Goal: Register for event/course

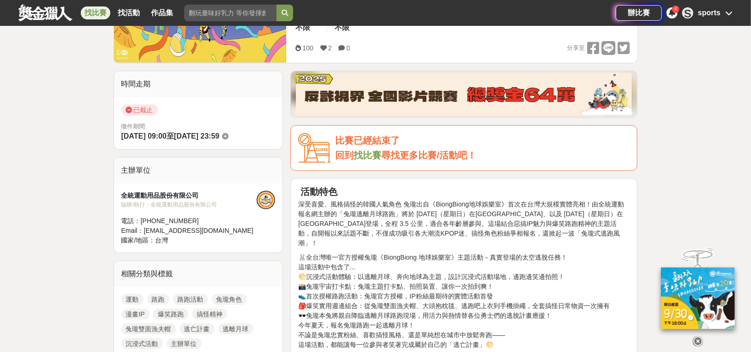
scroll to position [185, 0]
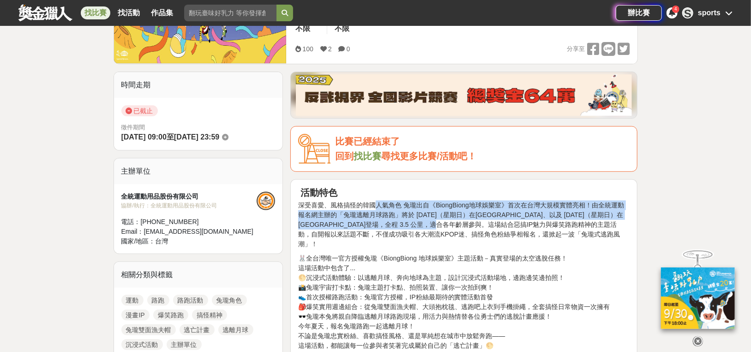
drag, startPoint x: 375, startPoint y: 201, endPoint x: 466, endPoint y: 246, distance: 101.7
click at [463, 224] on p "深受喜愛、風格搞怪的韓國人氣角色 兔瓏出自《BiongBiong地球娛樂室》首次在台灣大規模實體亮相！由全統運動報名網主辦的「兔瓏逃離月球路跑」將於 [DAT…" at bounding box center [463, 224] width 331 height 48
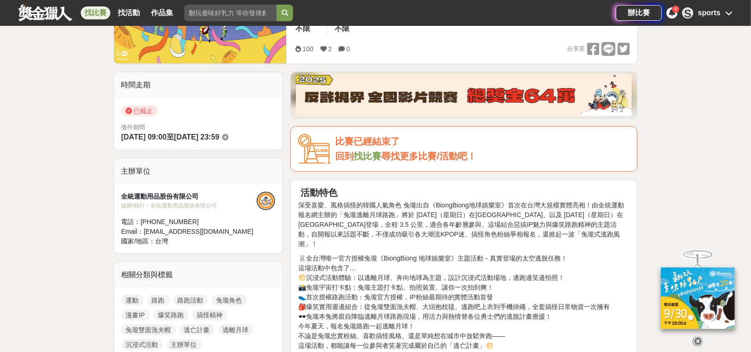
drag, startPoint x: 459, startPoint y: 199, endPoint x: 497, endPoint y: 223, distance: 45.2
click at [508, 205] on p "深受喜愛、風格搞怪的韓國人氣角色 兔瓏出自《BiongBiong地球娛樂室》首次在台灣大規模實體亮相！由全統運動報名網主辦的「兔瓏逃離月球路跑」將於 [DAT…" at bounding box center [463, 224] width 331 height 48
click at [492, 228] on p "深受喜愛、風格搞怪的韓國人氣角色 兔瓏出自《BiongBiong地球娛樂室》首次在台灣大規模實體亮相！由全統運動報名網主辦的「兔瓏逃離月球路跑」將於 [DAT…" at bounding box center [463, 224] width 331 height 48
drag, startPoint x: 436, startPoint y: 202, endPoint x: 513, endPoint y: 207, distance: 76.8
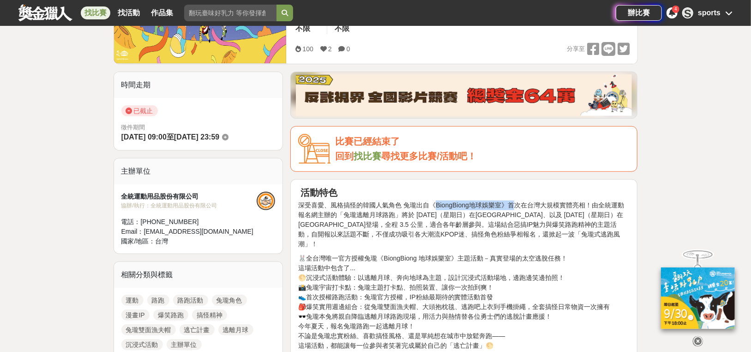
click at [513, 207] on p "深受喜愛、風格搞怪的韓國人氣角色 兔瓏出自《BiongBiong地球娛樂室》首次在台灣大規模實體亮相！由全統運動報名網主辦的「兔瓏逃離月球路跑」將於 [DAT…" at bounding box center [463, 224] width 331 height 48
click at [468, 236] on p "深受喜愛、風格搞怪的韓國人氣角色 兔瓏出自《BiongBiong地球娛樂室》首次在台灣大規模實體亮相！由全統運動報名網主辦的「兔瓏逃離月球路跑」將於 [DAT…" at bounding box center [463, 224] width 331 height 48
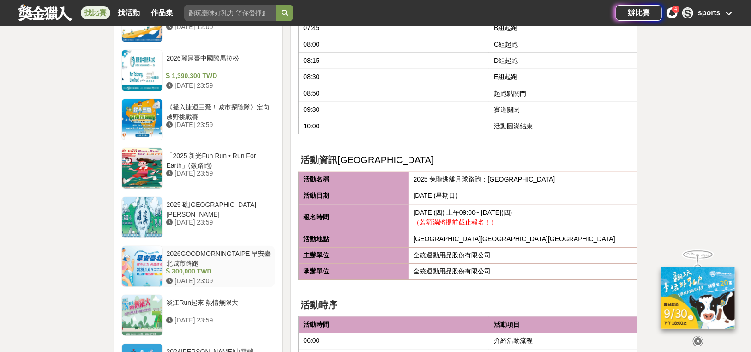
scroll to position [923, 0]
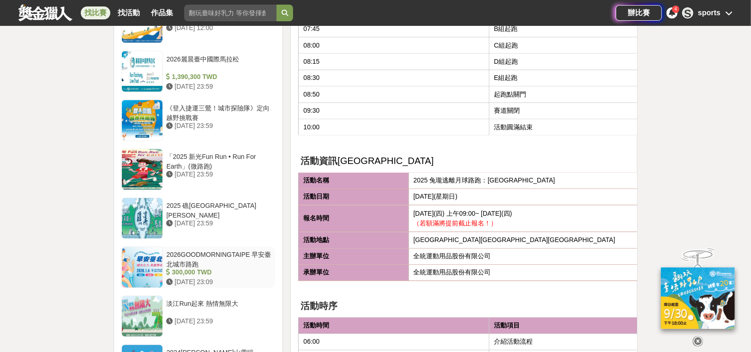
click at [153, 254] on div at bounding box center [142, 267] width 41 height 41
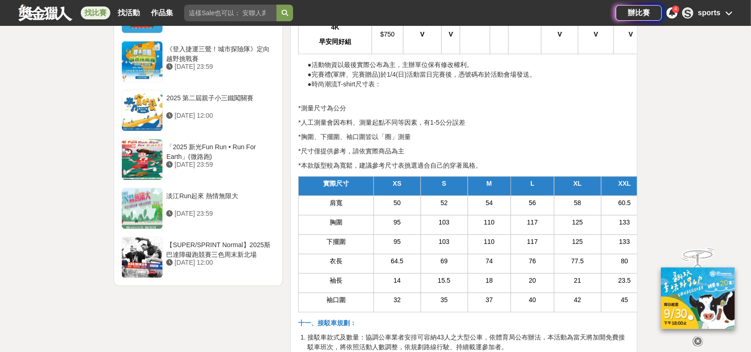
scroll to position [1292, 0]
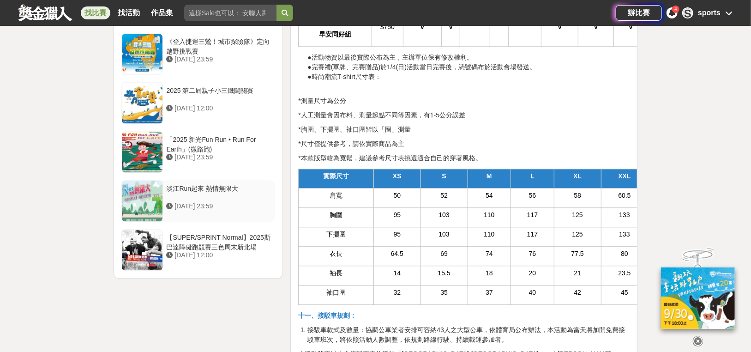
click at [137, 194] on div at bounding box center [142, 200] width 41 height 41
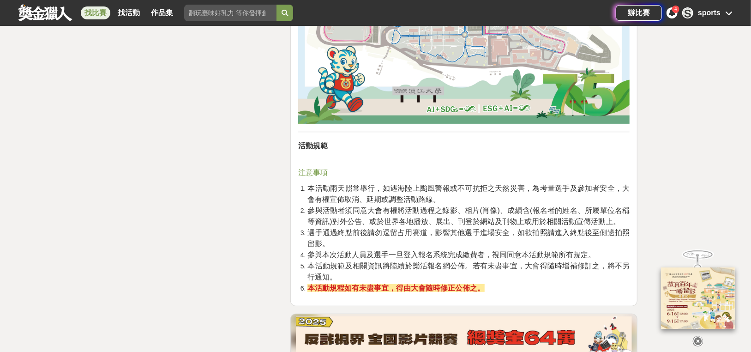
scroll to position [4199, 0]
